Goal: Transaction & Acquisition: Purchase product/service

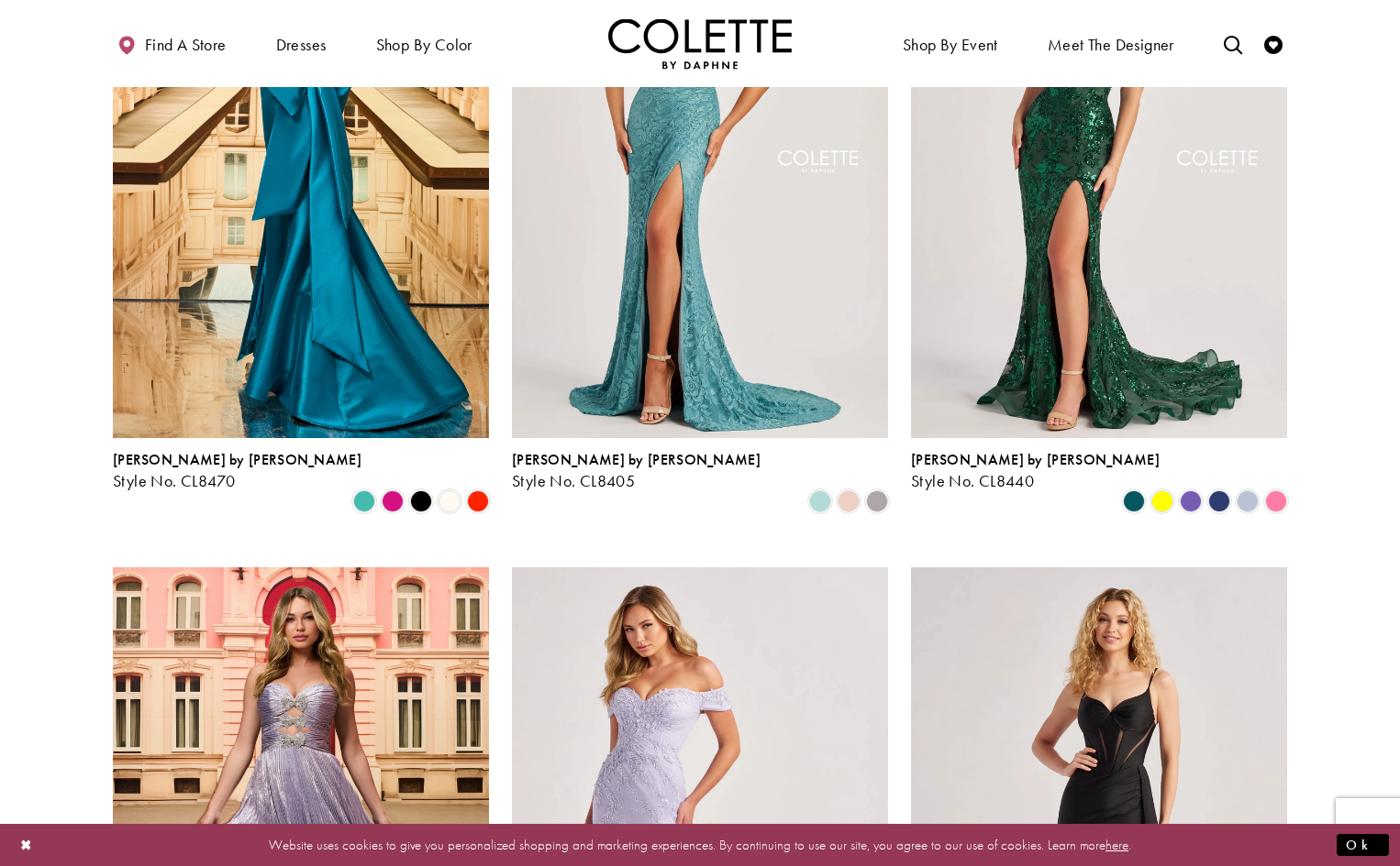
scroll to position [917, 0]
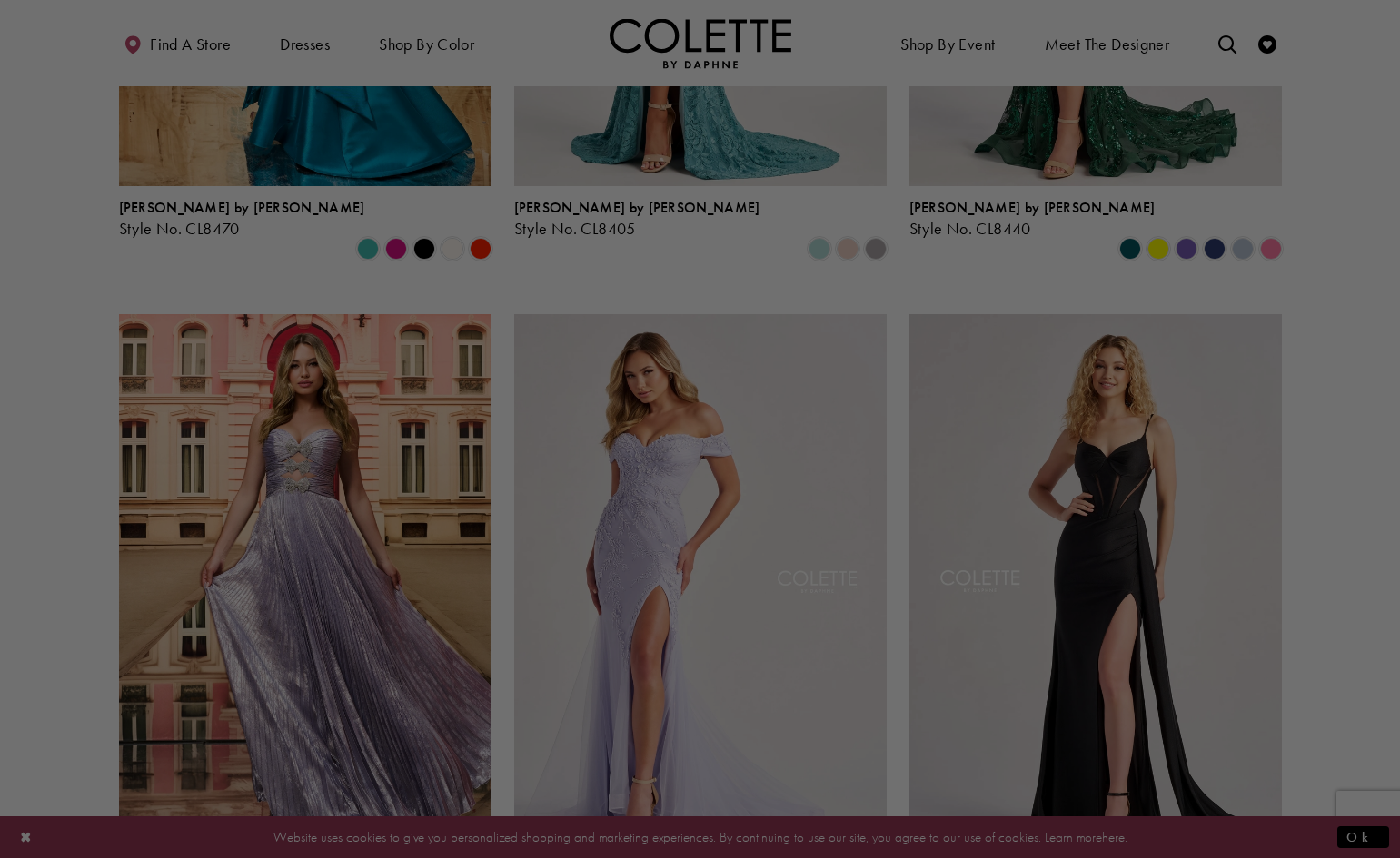
click at [293, 542] on div at bounding box center [707, 433] width 1413 height 867
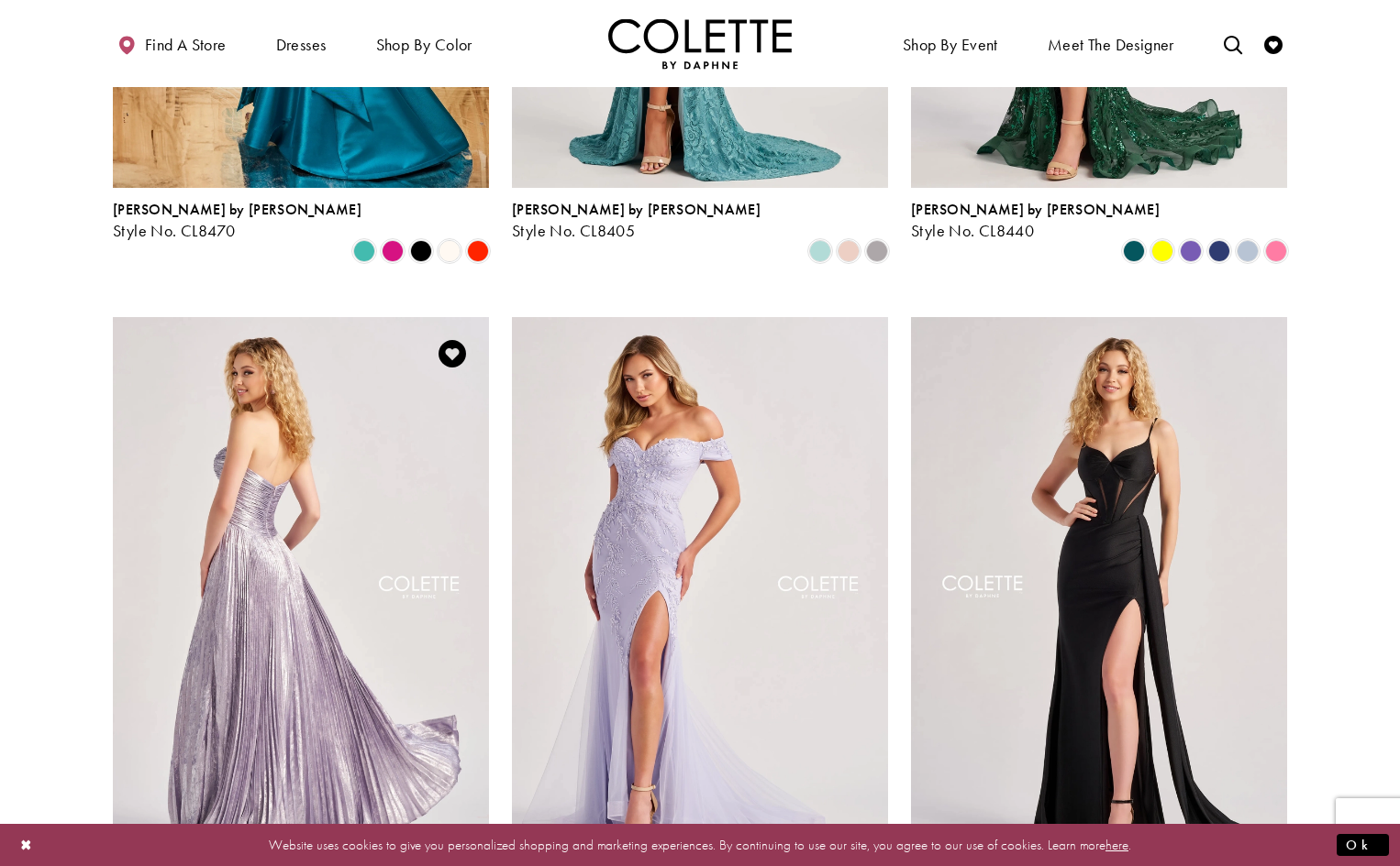
click at [289, 539] on img "Visit Colette by Daphne Style No. CL8520 Page" at bounding box center [300, 591] width 376 height 547
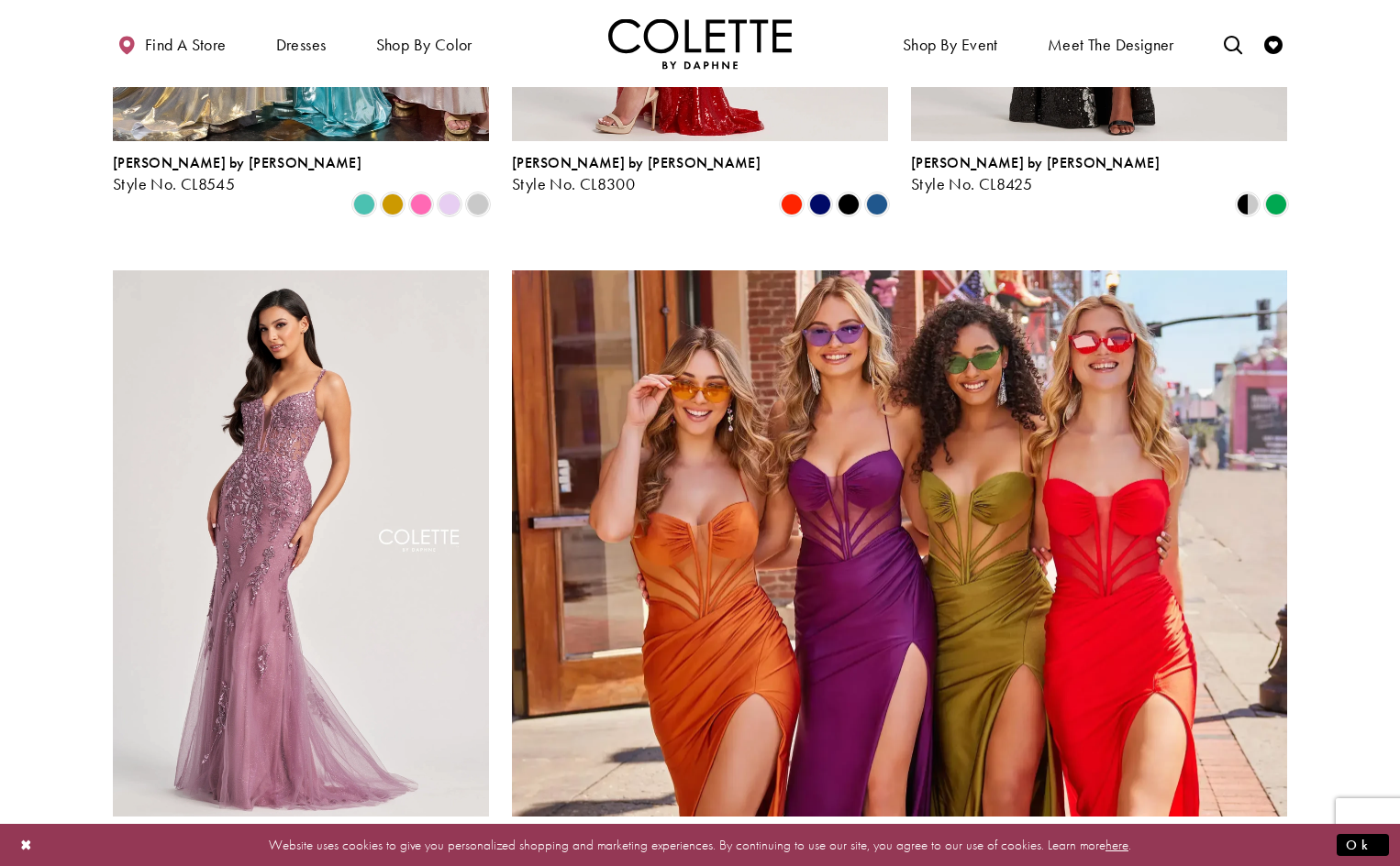
scroll to position [4217, 0]
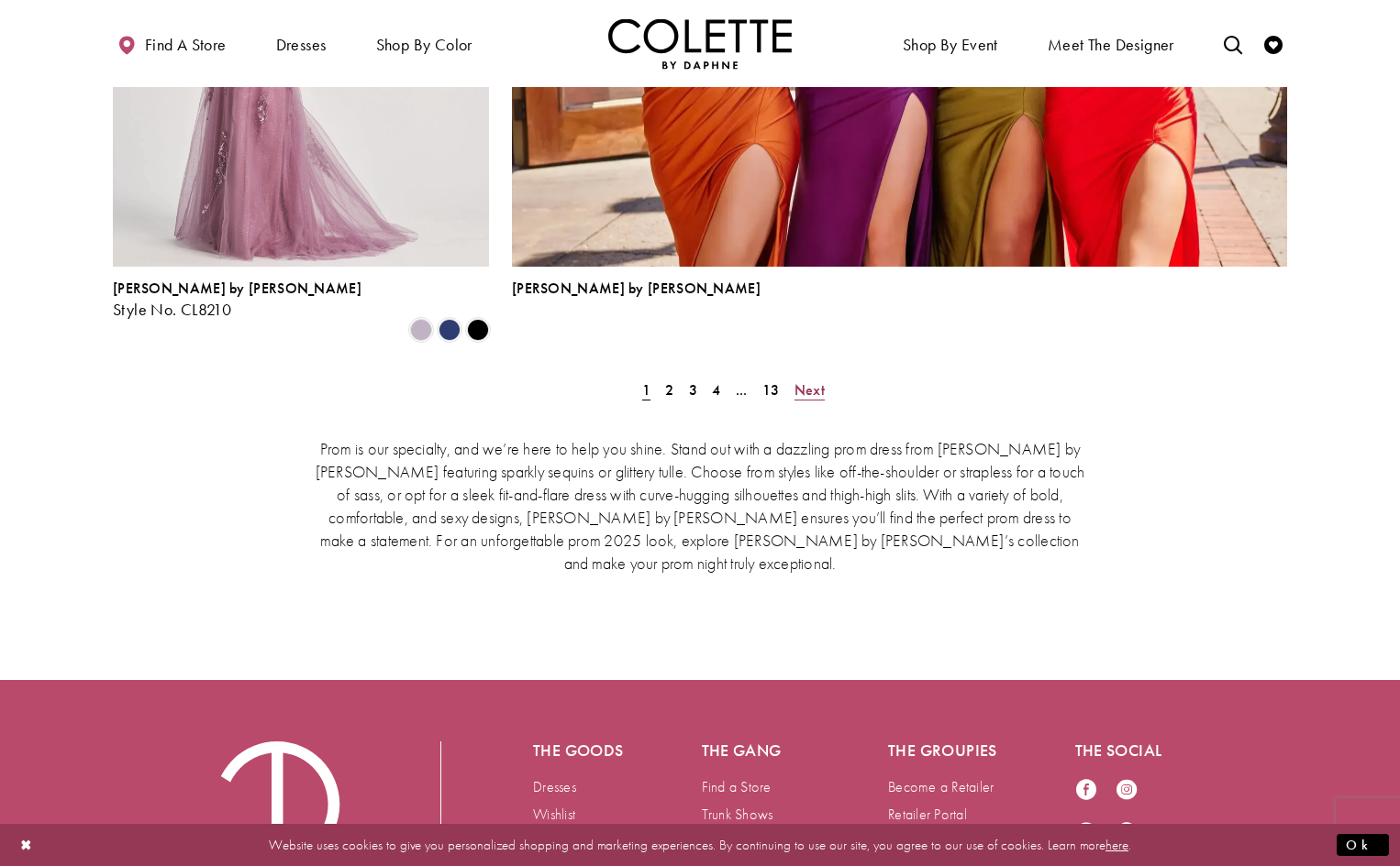
click at [805, 380] on span "Next" at bounding box center [810, 390] width 31 height 19
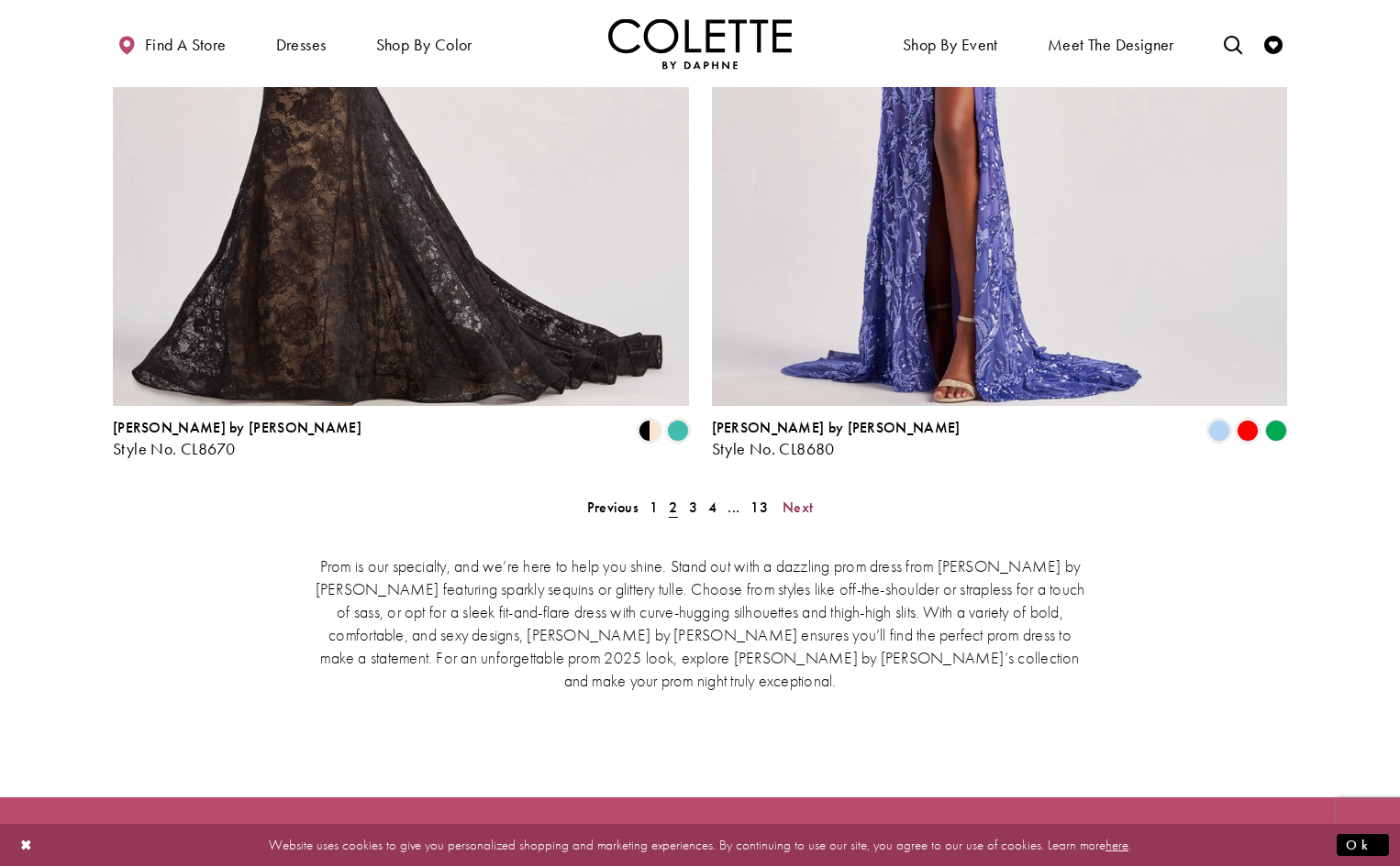
scroll to position [3771, 0]
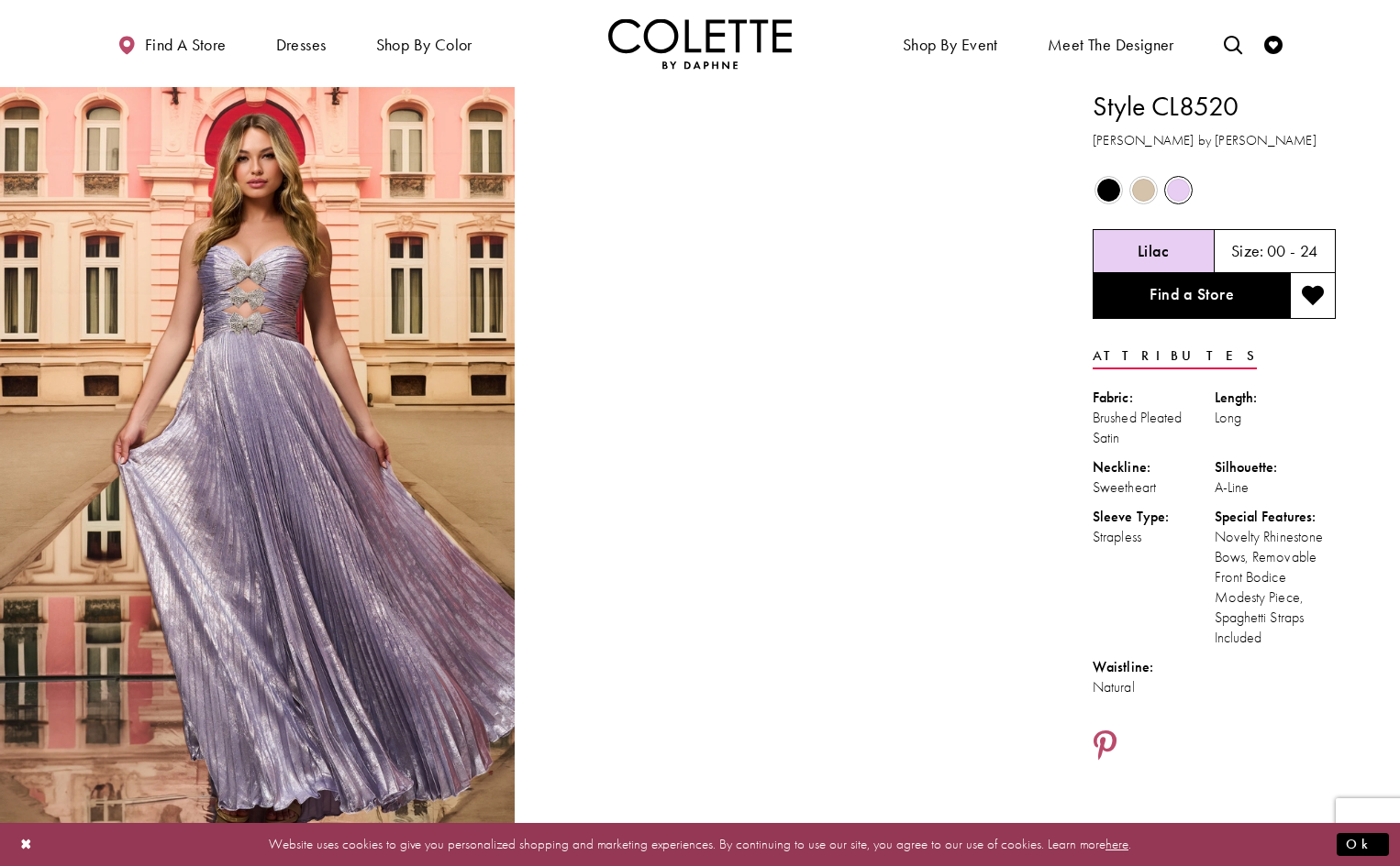
click at [1141, 198] on span "Product color controls state depends on size chosen" at bounding box center [1144, 190] width 23 height 23
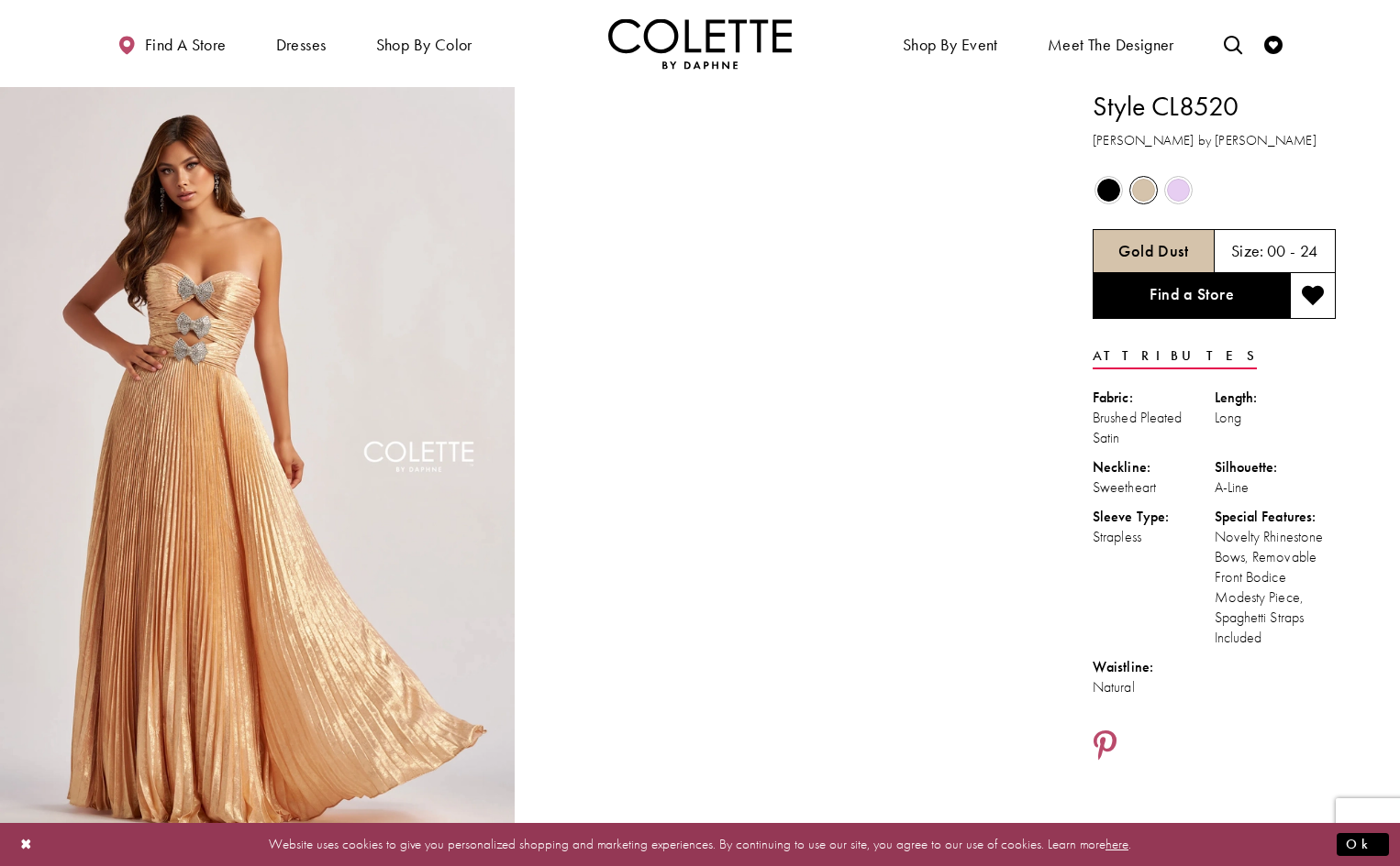
click at [1113, 190] on span "Product color controls state depends on size chosen" at bounding box center [1108, 190] width 23 height 23
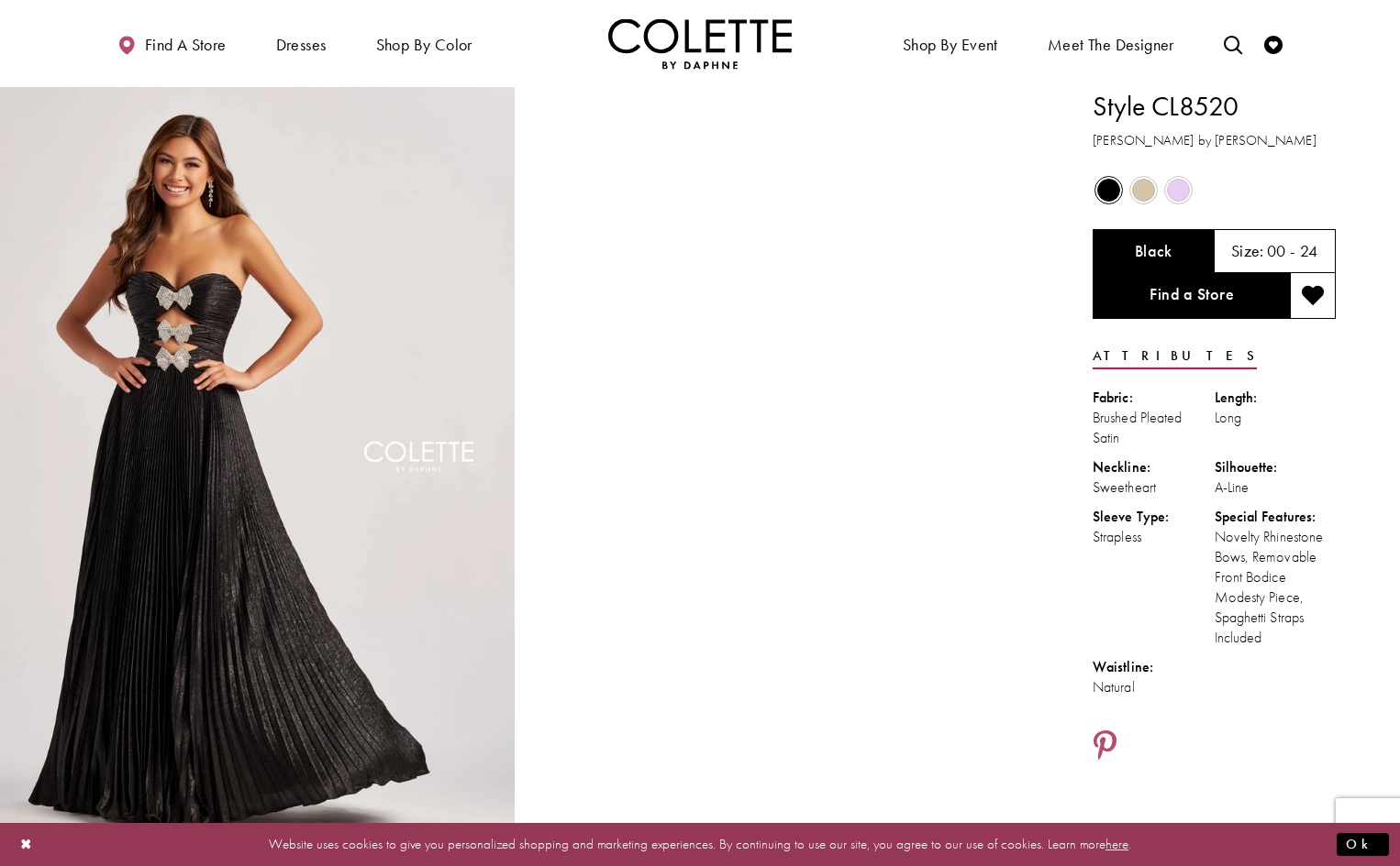
click at [1135, 192] on span "Product color controls state depends on size chosen" at bounding box center [1144, 190] width 23 height 23
